Goal: Task Accomplishment & Management: Complete application form

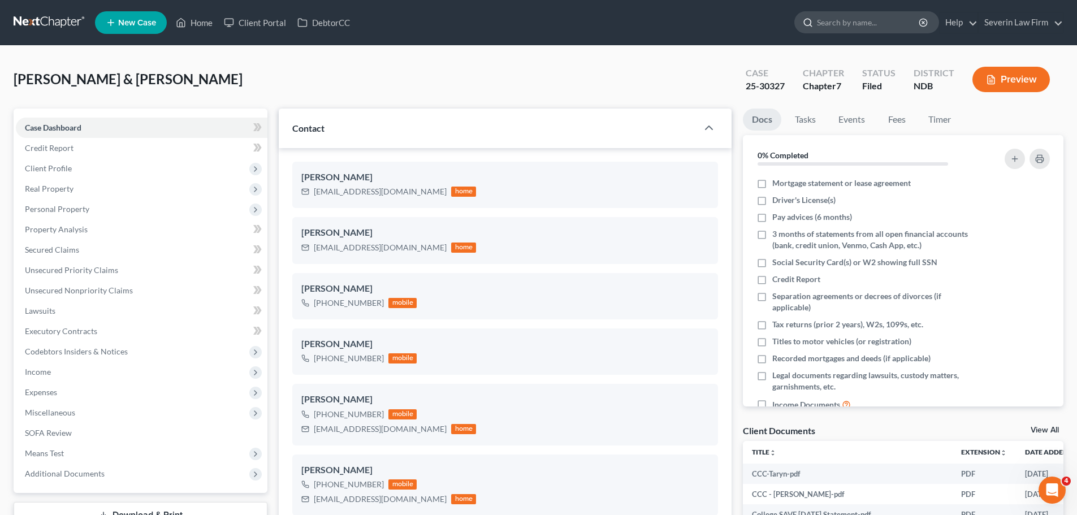
scroll to position [547, 0]
click at [833, 25] on input "search" at bounding box center [868, 22] width 103 height 21
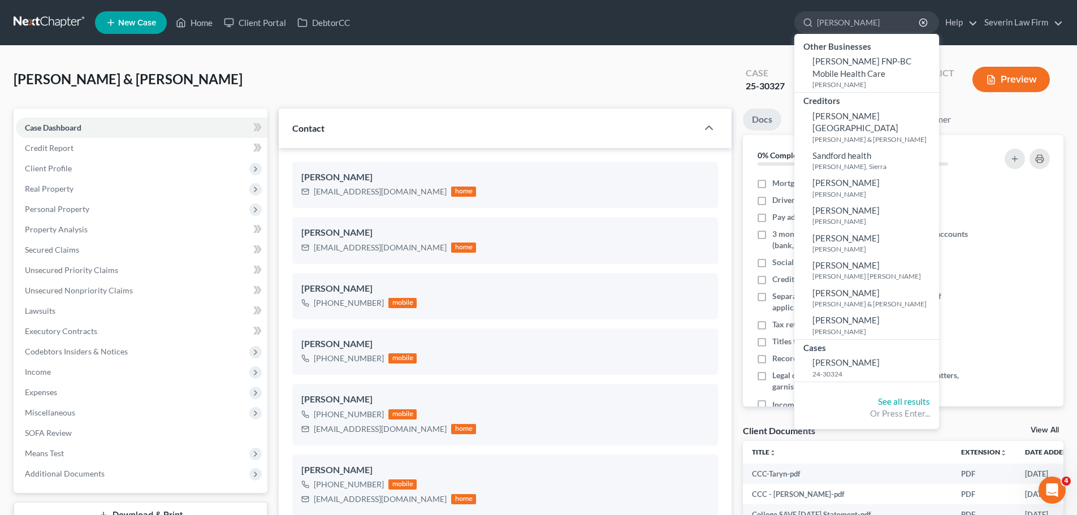
type input "[PERSON_NAME]"
click at [629, 43] on nav "Home New Case Client Portal DebtorCC Severin Law Firm [PERSON_NAME][EMAIL_ADDRE…" at bounding box center [538, 22] width 1077 height 45
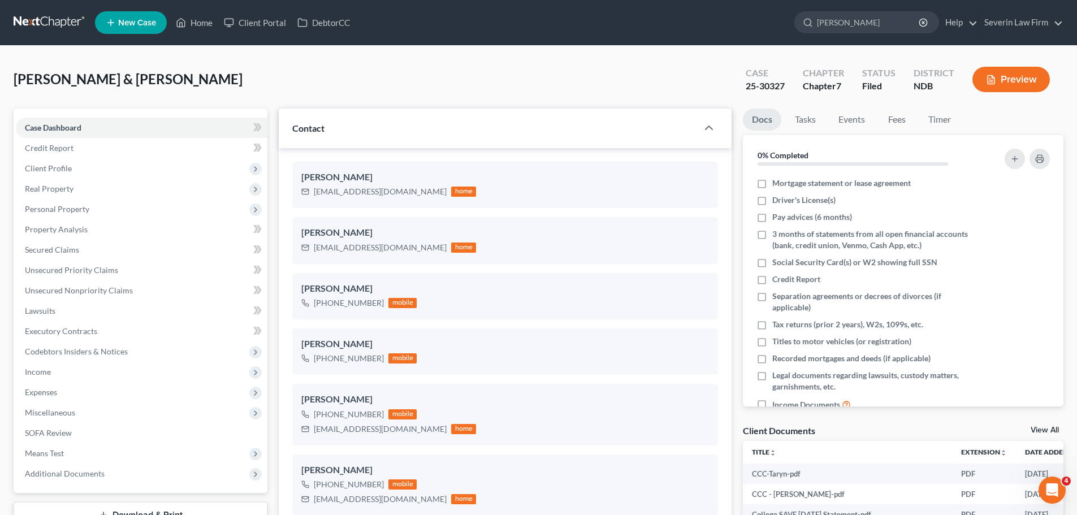
click at [159, 21] on link "New Case" at bounding box center [131, 22] width 72 height 23
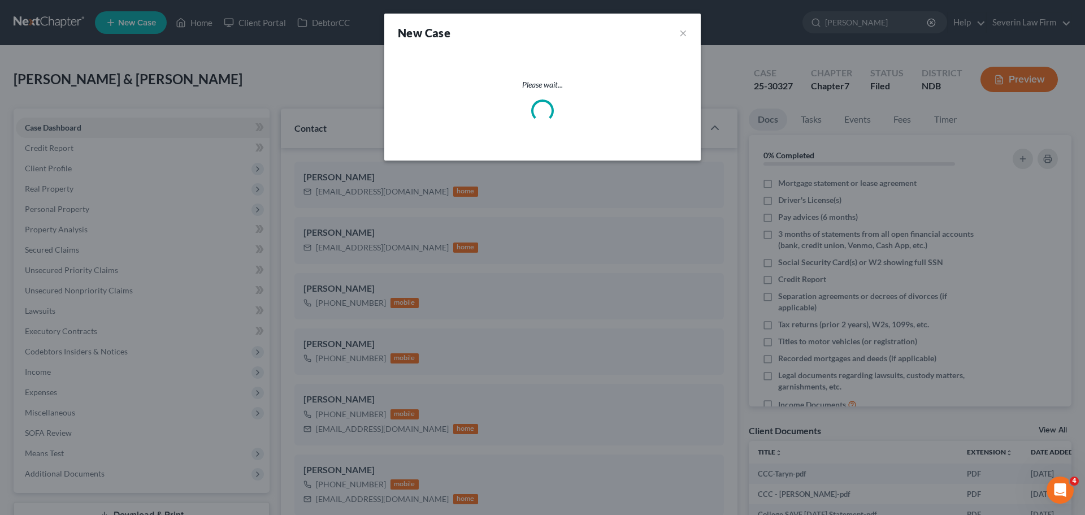
select select "60"
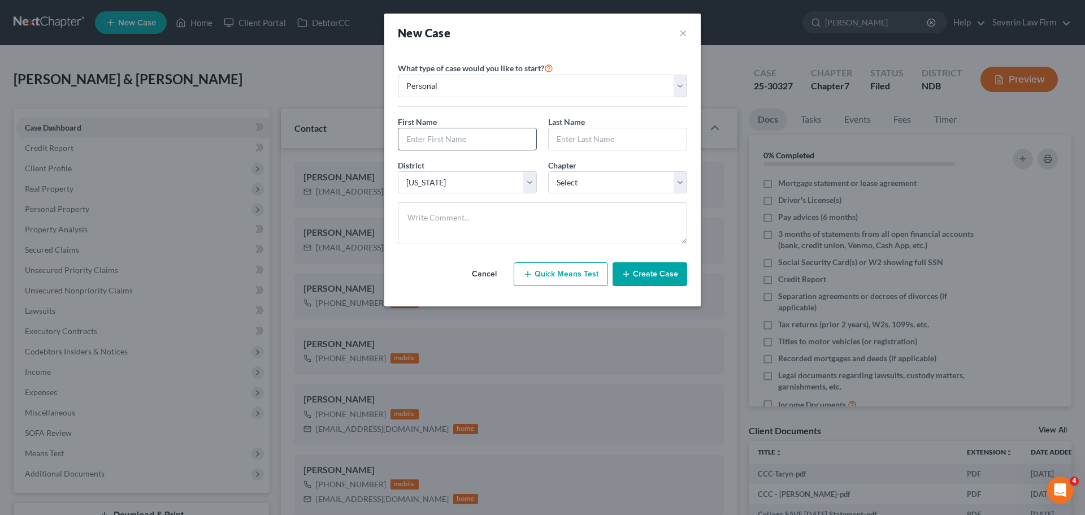
click at [459, 135] on input "text" at bounding box center [468, 138] width 138 height 21
type input "[PERSON_NAME]"
click at [619, 182] on select "Select 7 11 12 13" at bounding box center [617, 182] width 139 height 23
select select "0"
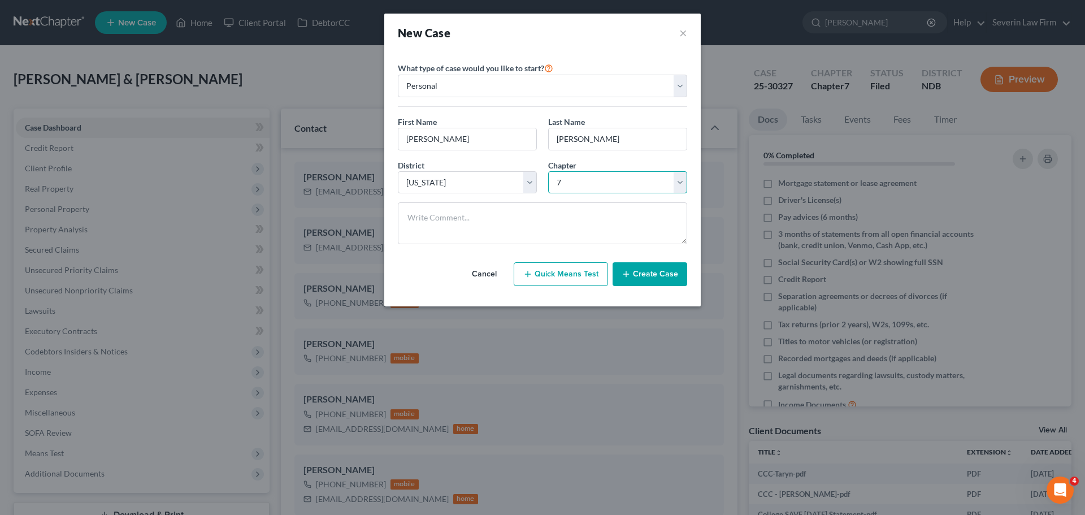
click at [548, 171] on select "Select 7 11 12 13" at bounding box center [617, 182] width 139 height 23
click at [653, 272] on button "Create Case" at bounding box center [650, 274] width 75 height 24
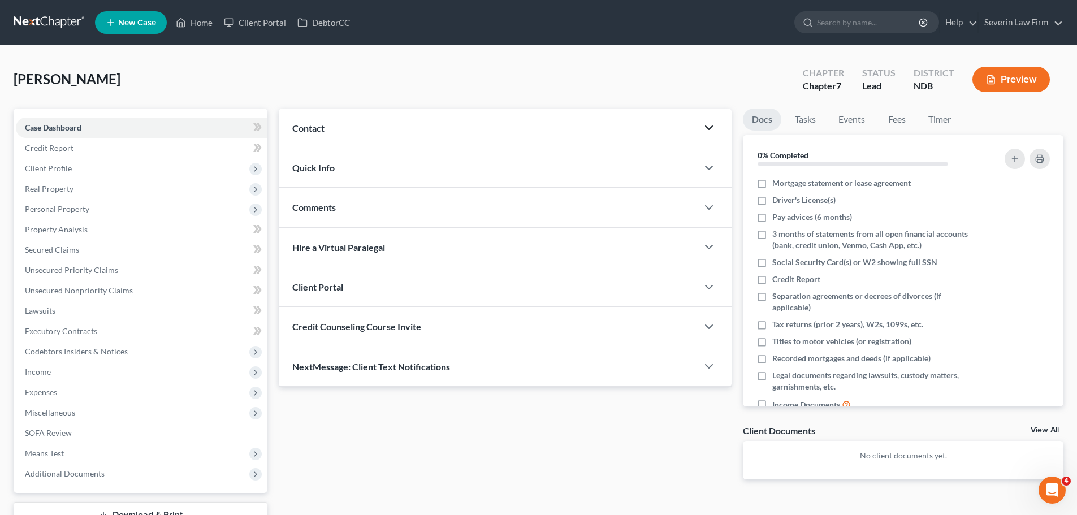
click at [709, 125] on icon "button" at bounding box center [709, 128] width 14 height 14
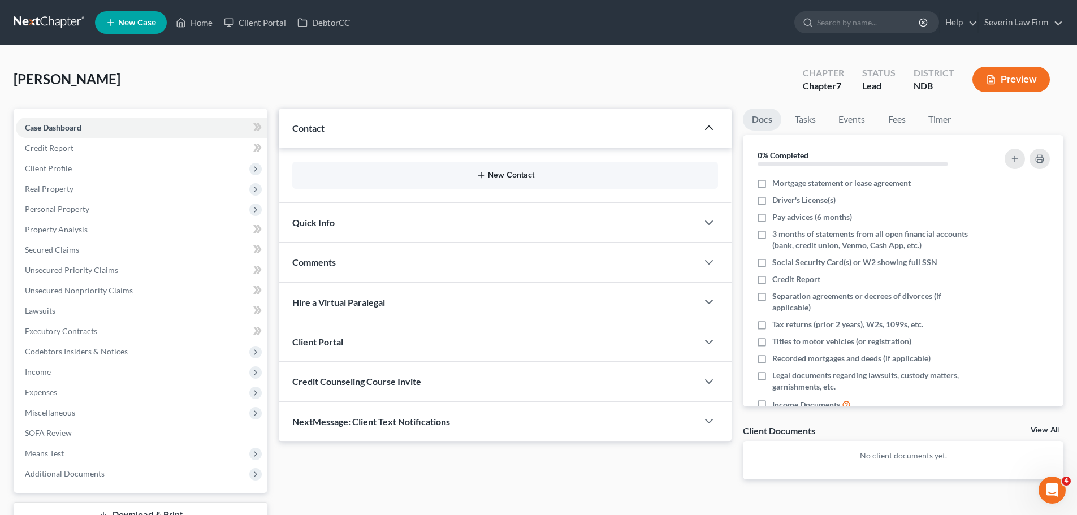
click at [508, 172] on button "New Contact" at bounding box center [505, 175] width 408 height 9
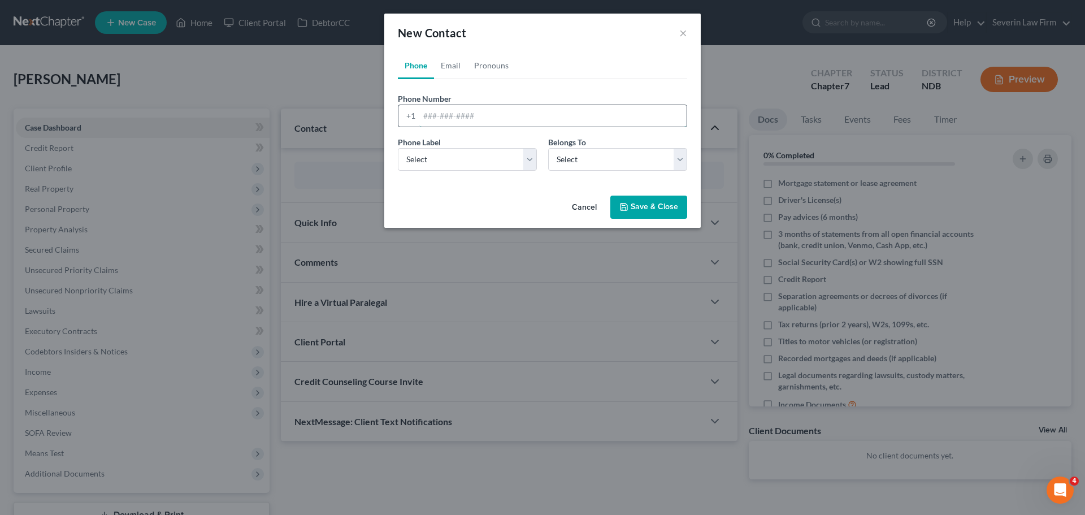
click at [430, 114] on input "tel" at bounding box center [552, 115] width 267 height 21
click at [426, 112] on input "tel" at bounding box center [552, 115] width 267 height 21
type input "[PHONE_NUMBER]"
click at [529, 169] on select "Select Mobile Home Work Other" at bounding box center [467, 159] width 139 height 23
select select "0"
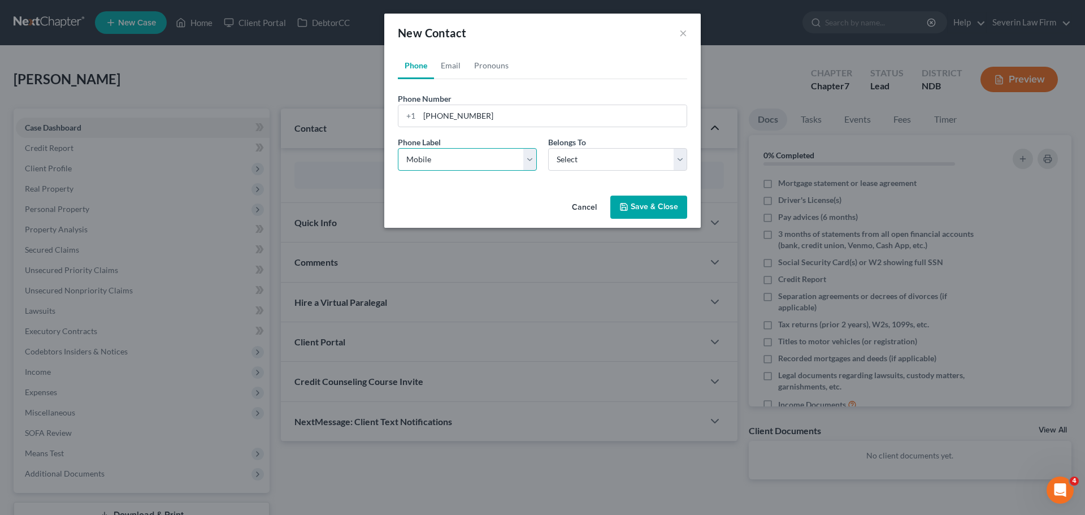
click at [398, 148] on select "Select Mobile Home Work Other" at bounding box center [467, 159] width 139 height 23
click at [587, 157] on select "Select Client Other" at bounding box center [617, 159] width 139 height 23
select select "0"
click at [548, 148] on select "Select Client Other" at bounding box center [617, 159] width 139 height 23
select select "0"
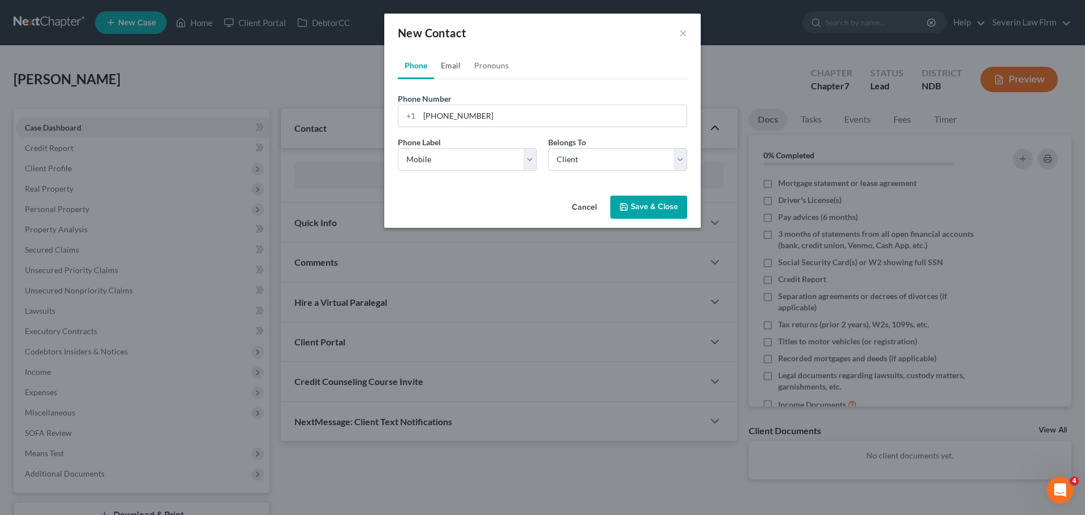
click at [448, 67] on link "Email" at bounding box center [450, 65] width 33 height 27
click at [440, 114] on input "email" at bounding box center [552, 115] width 267 height 21
paste input "[EMAIL_ADDRESS][DOMAIN_NAME]"
type input "[EMAIL_ADDRESS][DOMAIN_NAME]"
click at [451, 158] on select "Select Home Work Other" at bounding box center [467, 159] width 139 height 23
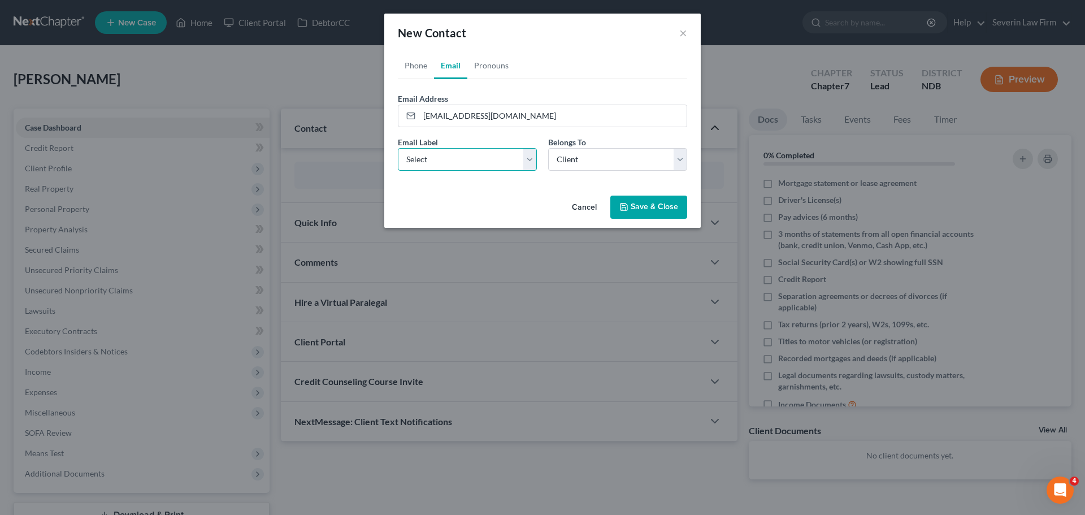
select select "0"
click at [398, 148] on select "Select Home Work Other" at bounding box center [467, 159] width 139 height 23
click at [596, 165] on select "Select Client Other" at bounding box center [617, 159] width 139 height 23
click at [596, 164] on select "Select Client Other" at bounding box center [617, 159] width 139 height 23
click at [644, 204] on button "Save & Close" at bounding box center [649, 208] width 77 height 24
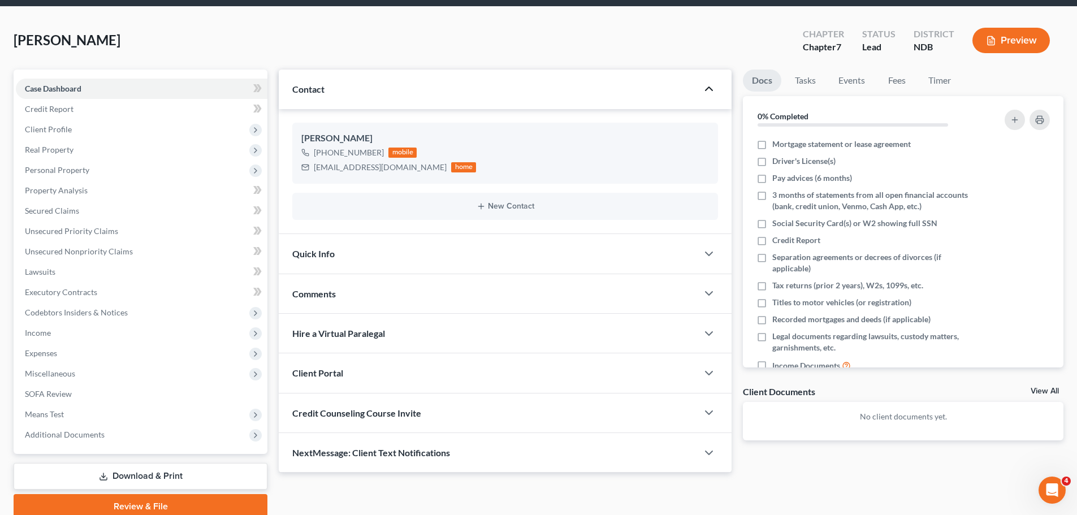
scroll to position [86, 0]
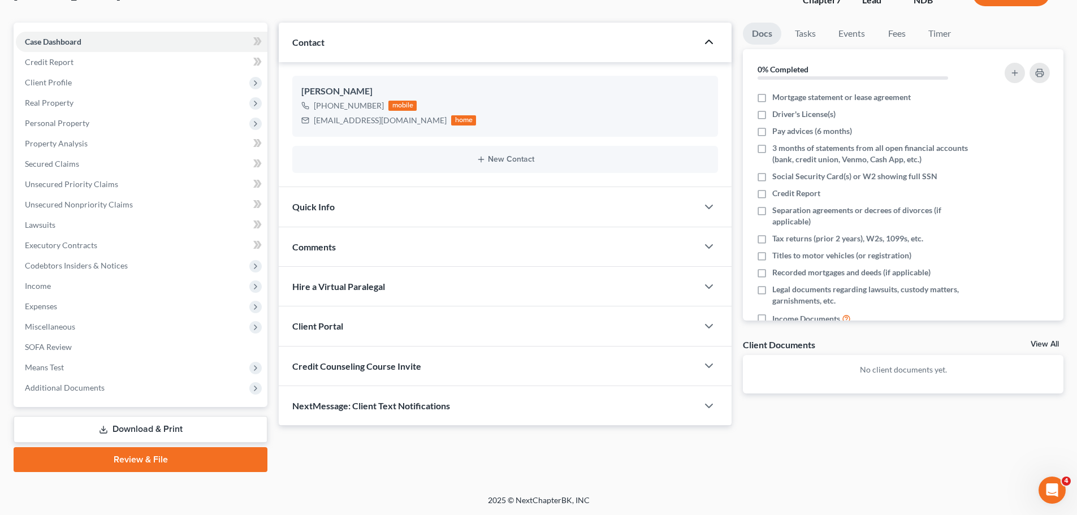
click at [548, 319] on div "Client Portal" at bounding box center [488, 325] width 419 height 39
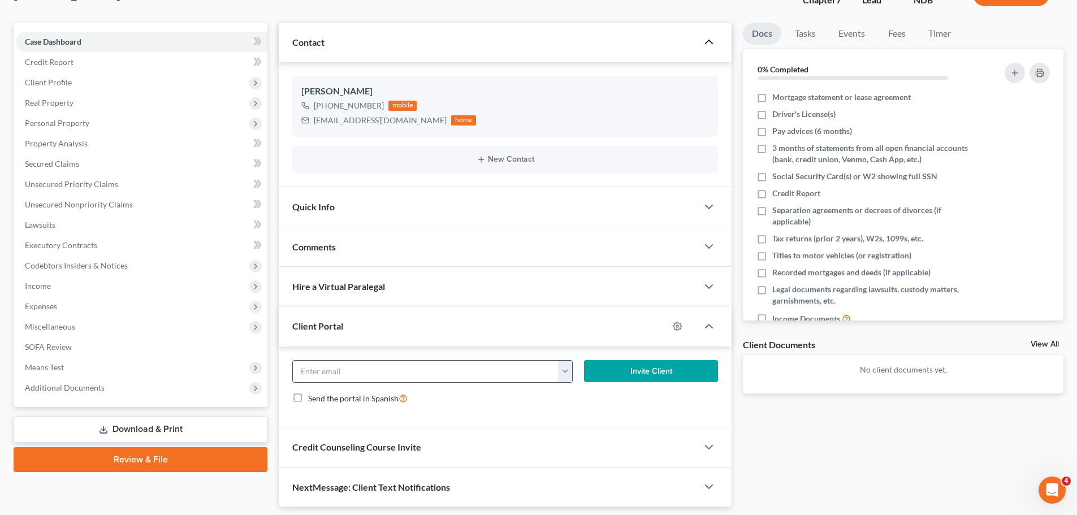
click at [357, 368] on input "email" at bounding box center [426, 371] width 266 height 21
paste input "[EMAIL_ADDRESS][DOMAIN_NAME]"
type input "[EMAIL_ADDRESS][DOMAIN_NAME]"
click at [625, 371] on button "Invite Client" at bounding box center [651, 371] width 135 height 23
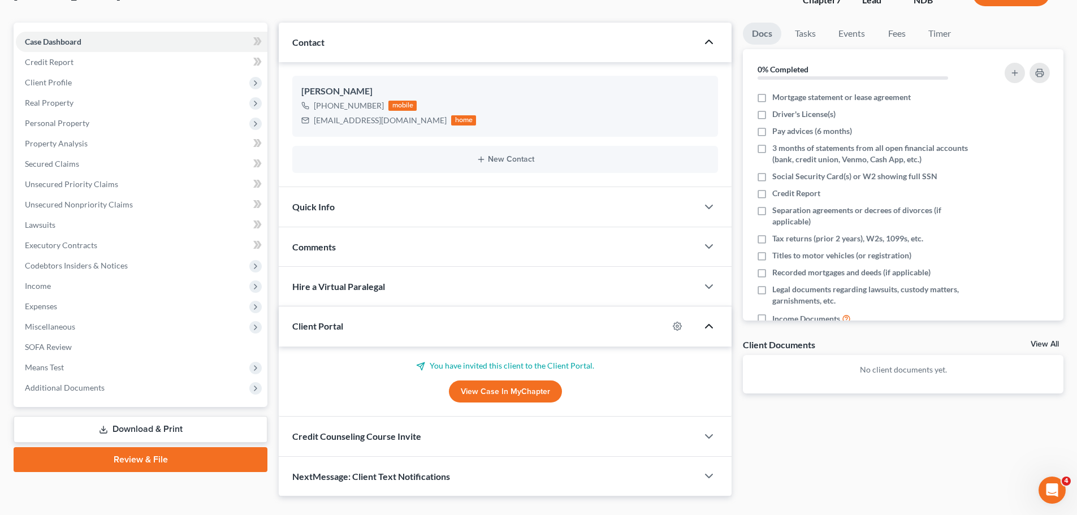
click at [707, 326] on icon "button" at bounding box center [709, 326] width 14 height 14
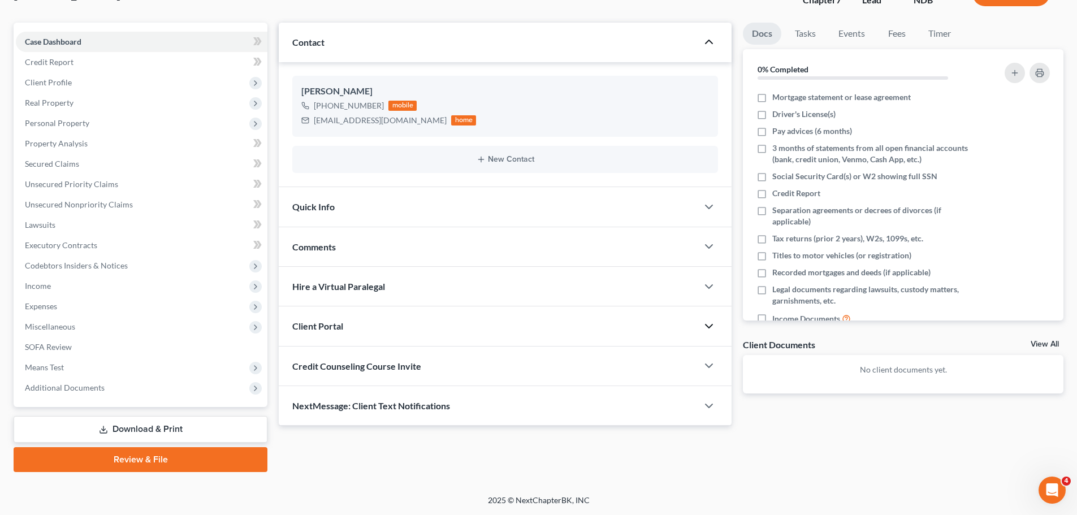
scroll to position [0, 0]
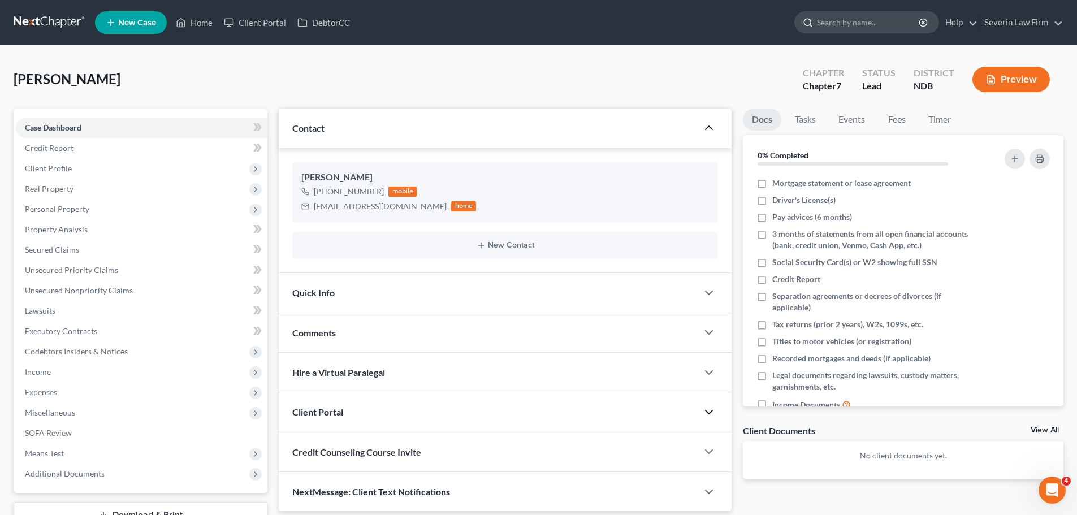
click at [827, 24] on input "search" at bounding box center [868, 22] width 103 height 21
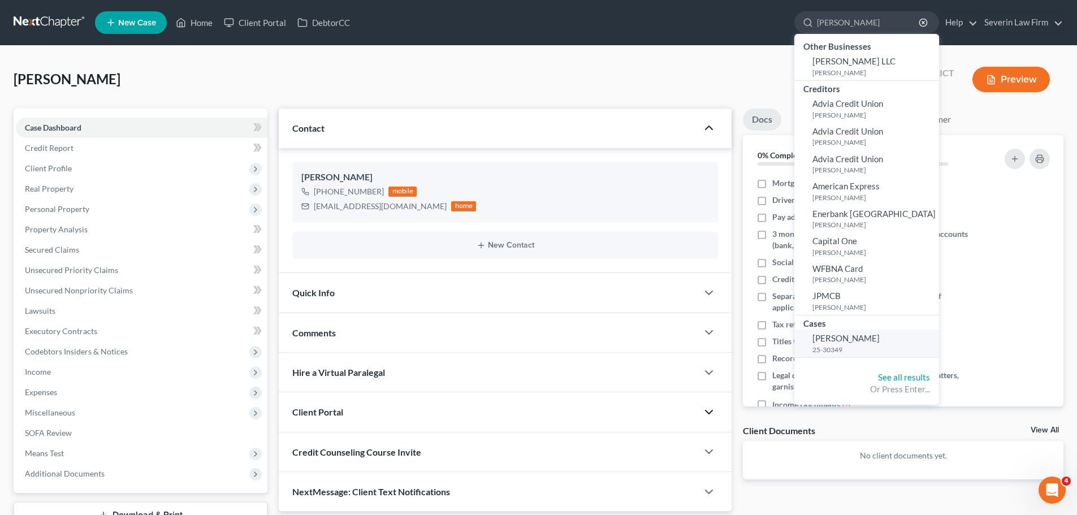
type input "[PERSON_NAME]"
click at [824, 345] on small "25-30349" at bounding box center [874, 350] width 124 height 10
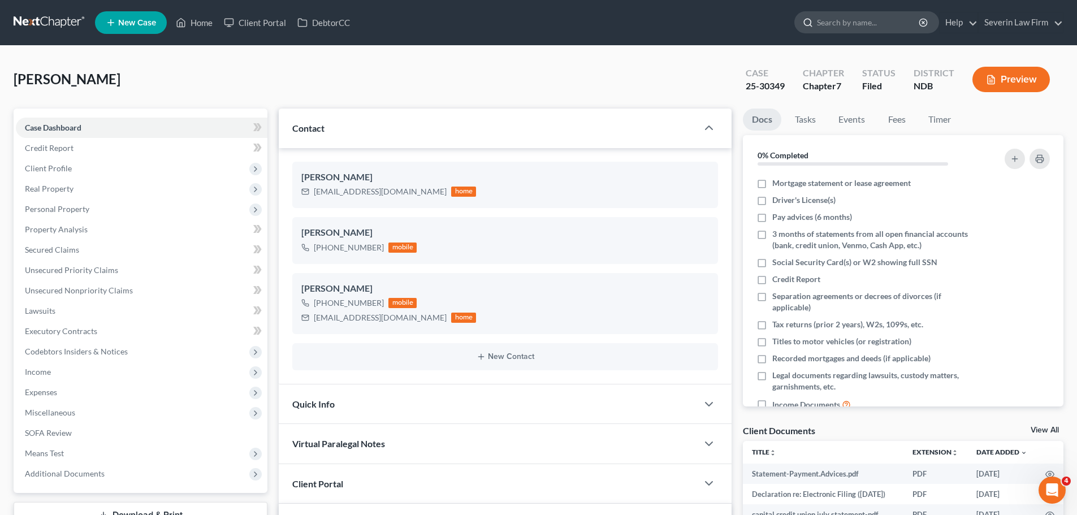
click at [870, 18] on input "search" at bounding box center [868, 22] width 103 height 21
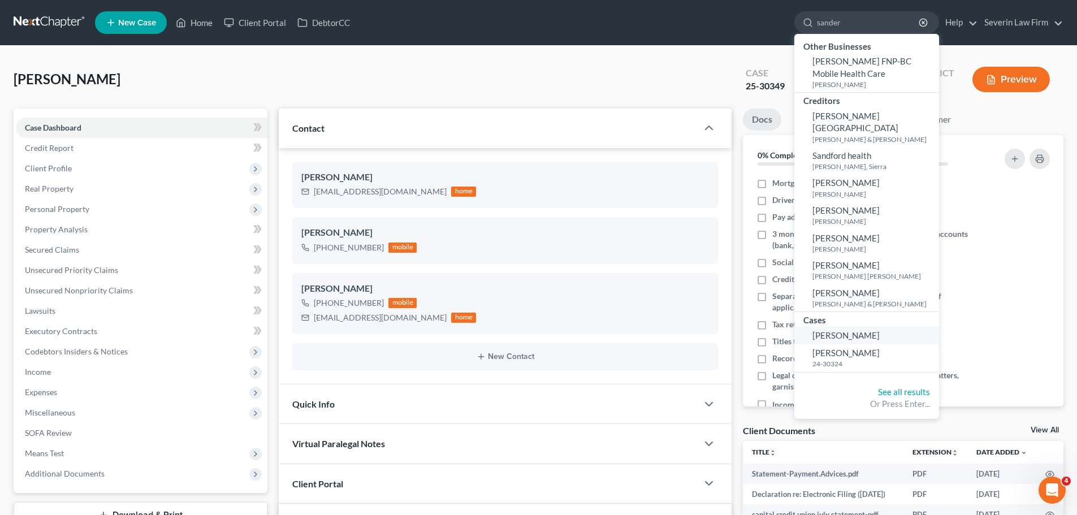
type input "sander"
click at [841, 337] on span "[PERSON_NAME]" at bounding box center [845, 335] width 67 height 10
